Goal: Obtain resource: Download file/media

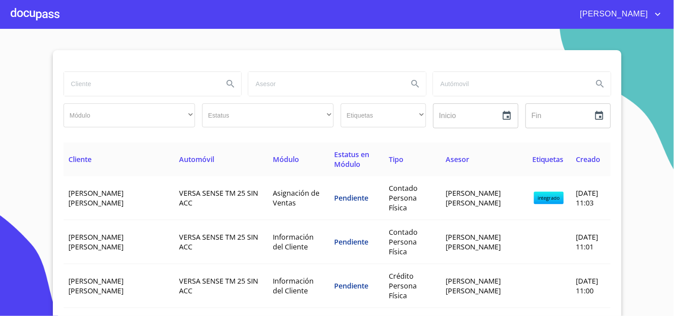
click at [72, 81] on input "search" at bounding box center [140, 84] width 153 height 24
type input "[PERSON_NAME] [PERSON_NAME]"
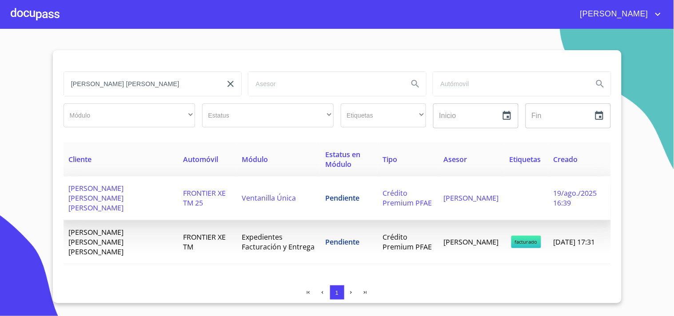
click at [327, 199] on td "Pendiente" at bounding box center [348, 198] width 57 height 44
click at [196, 198] on td "FRONTIER XE TM 25" at bounding box center [207, 198] width 58 height 44
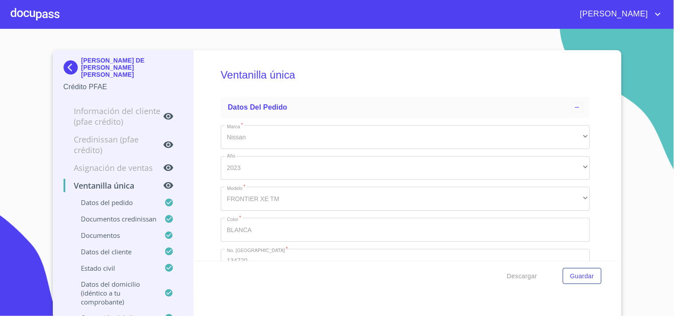
click at [66, 56] on div "[PERSON_NAME] DE [PERSON_NAME] [PERSON_NAME] Crédito PFAE" at bounding box center [124, 74] width 120 height 49
click at [68, 64] on img at bounding box center [73, 67] width 18 height 14
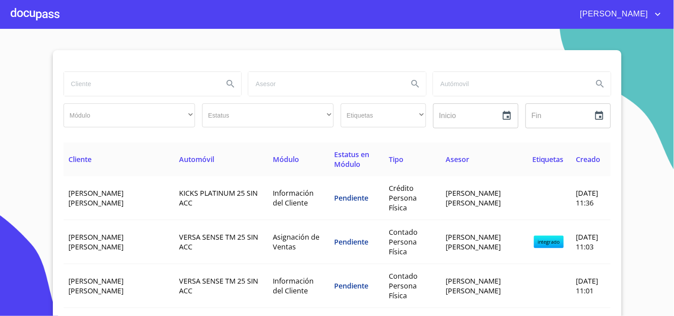
click at [118, 84] on input "search" at bounding box center [140, 84] width 153 height 24
type input "[PERSON_NAME] [PERSON_NAME]"
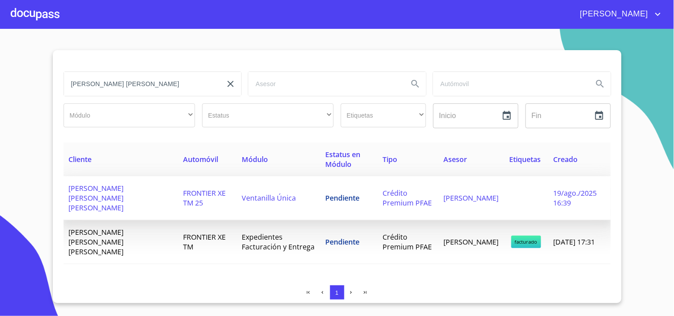
click at [111, 192] on span "[PERSON_NAME] [PERSON_NAME] [PERSON_NAME]" at bounding box center [96, 198] width 55 height 29
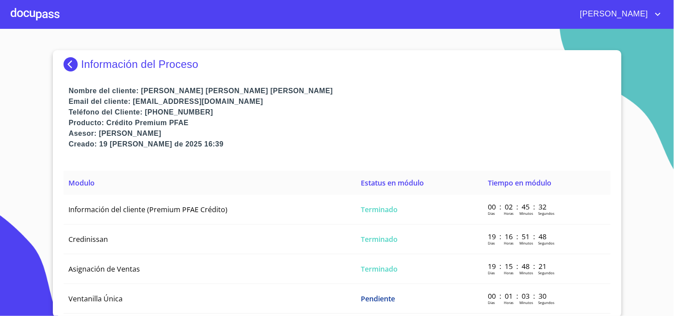
click at [64, 58] on img at bounding box center [73, 64] width 18 height 14
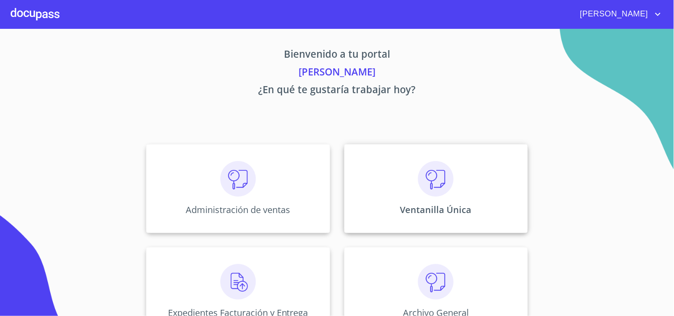
click at [447, 192] on img at bounding box center [436, 179] width 36 height 36
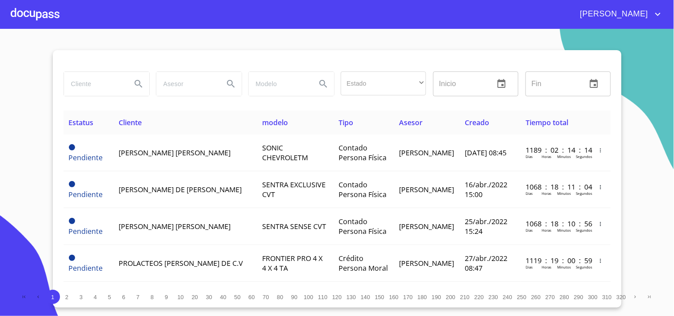
click at [97, 93] on input "search" at bounding box center [94, 84] width 60 height 24
type input "[PERSON_NAME] [PERSON_NAME]"
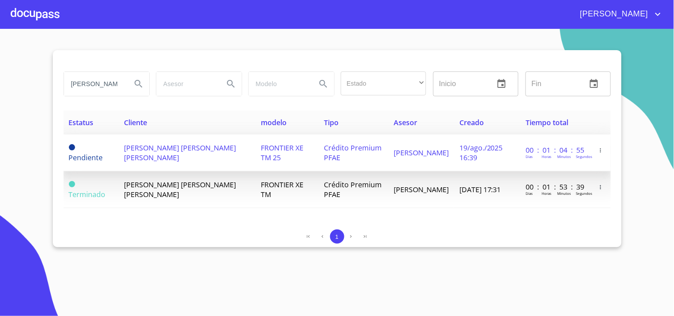
click at [169, 159] on td "[PERSON_NAME] [PERSON_NAME] [PERSON_NAME]" at bounding box center [187, 153] width 136 height 37
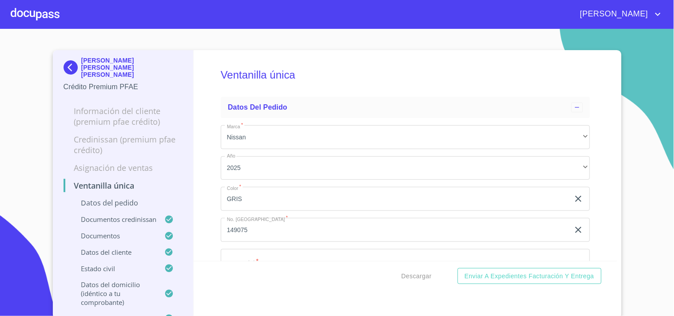
click at [663, 15] on icon "account of current user" at bounding box center [658, 14] width 11 height 11
click at [547, 27] on div at bounding box center [337, 158] width 674 height 316
click at [412, 277] on span "Descargar" at bounding box center [417, 276] width 30 height 11
